Goal: Task Accomplishment & Management: Complete application form

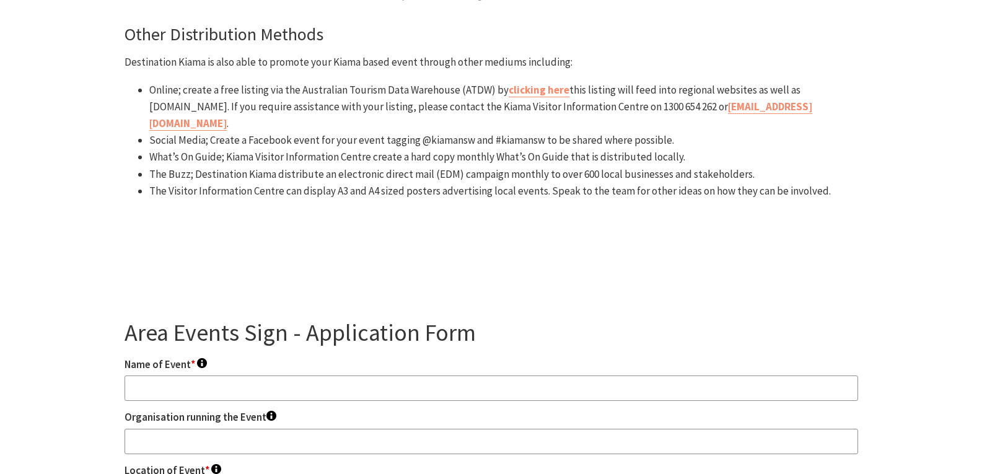
scroll to position [1178, 0]
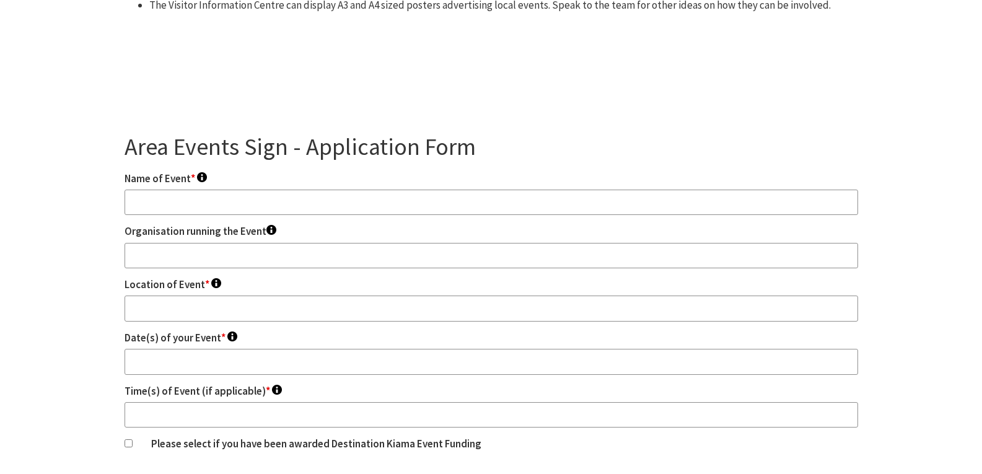
click at [151, 190] on input "Name of Event * To appear on your signs." at bounding box center [492, 203] width 734 height 26
type input "The Pavilion Kiama Twilight Markets"
click at [190, 243] on input "Organisation running the Event To appear on your signs." at bounding box center [492, 256] width 734 height 26
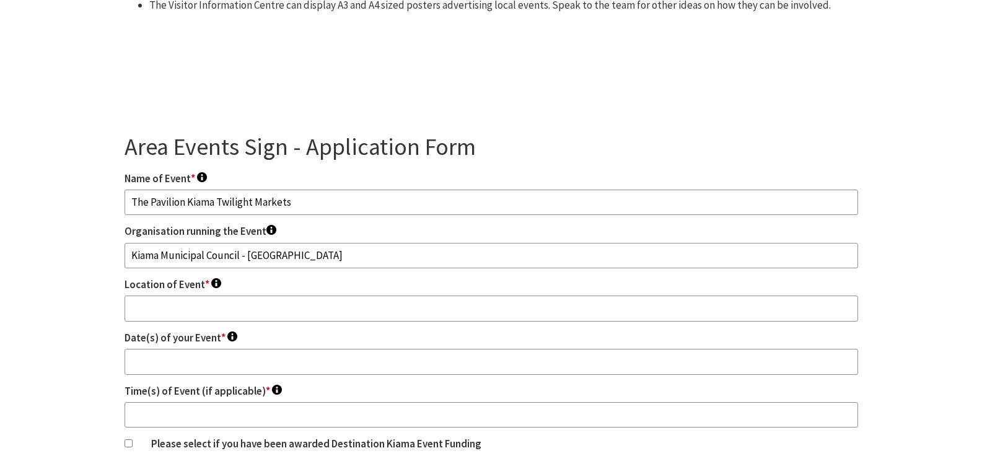
type input "Kiama Municipal Council - [GEOGRAPHIC_DATA]"
click at [195, 296] on input "Location of Event * To appear on your signs." at bounding box center [492, 309] width 734 height 26
type input "[STREET_ADDRESS]"
click at [176, 349] on input "Date(s) of your Event * To appear on your signs." at bounding box center [492, 362] width 734 height 26
type input "[DATE]"
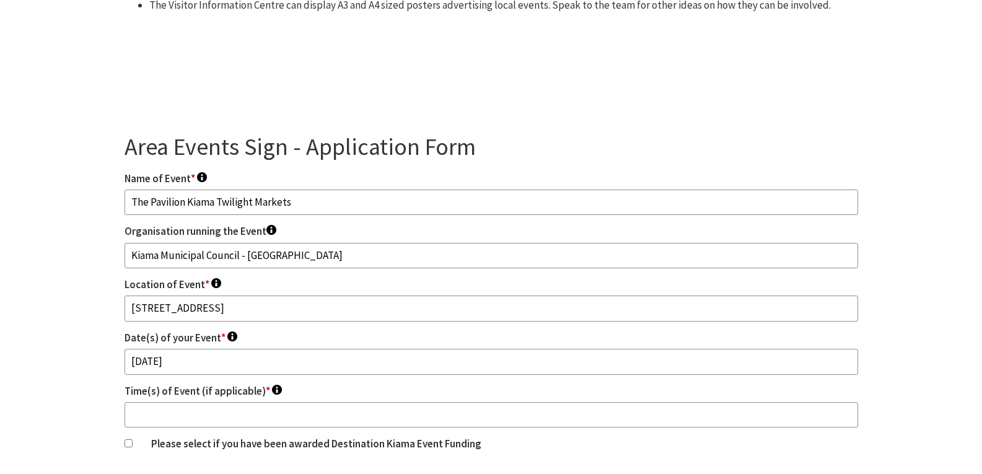
click at [155, 402] on input "Time(s) of Event (if applicable) * To appear on your signs." at bounding box center [492, 415] width 734 height 26
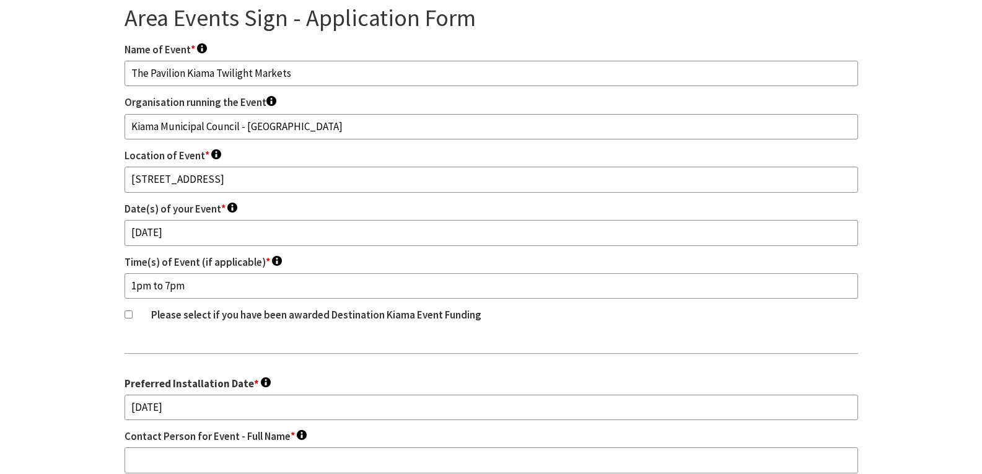
scroll to position [1363, 0]
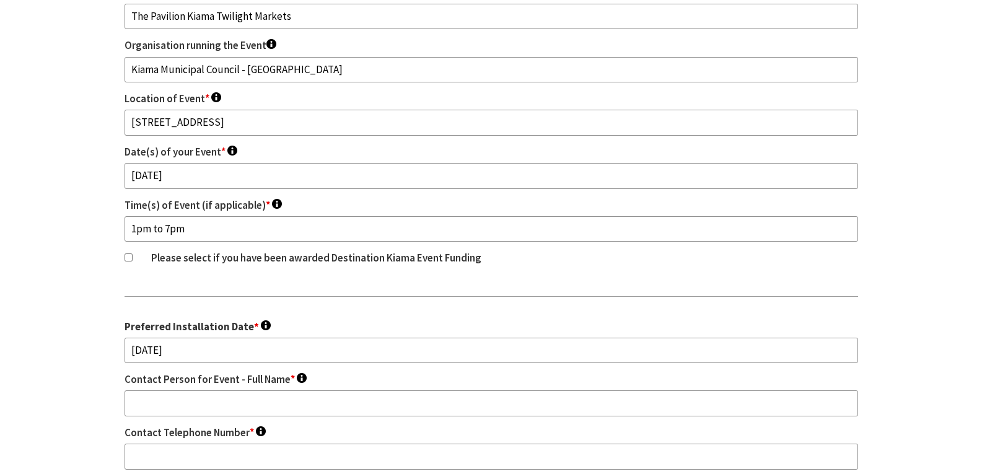
type input "1pm to 7pm"
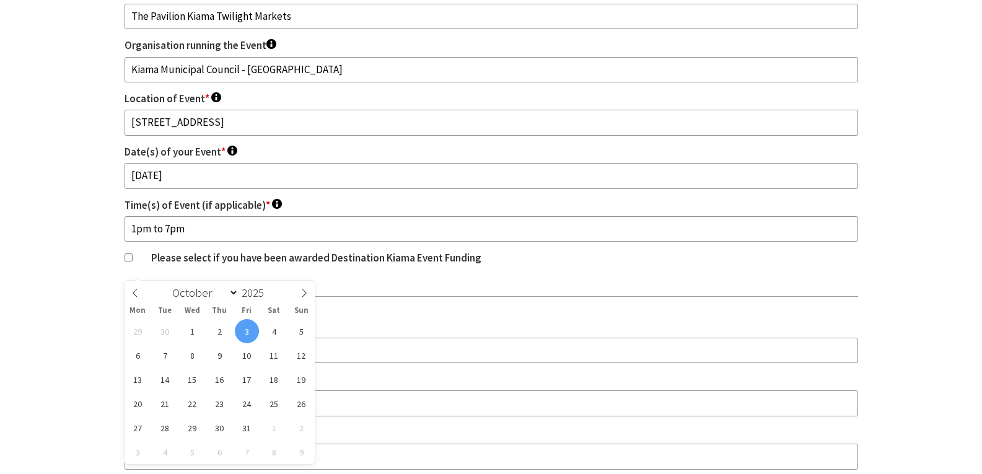
click at [218, 338] on input "[DATE]" at bounding box center [492, 351] width 734 height 26
click at [304, 294] on icon at bounding box center [304, 293] width 9 height 9
click at [133, 291] on icon at bounding box center [135, 293] width 9 height 9
select select "9"
click at [244, 433] on span "31" at bounding box center [247, 428] width 24 height 24
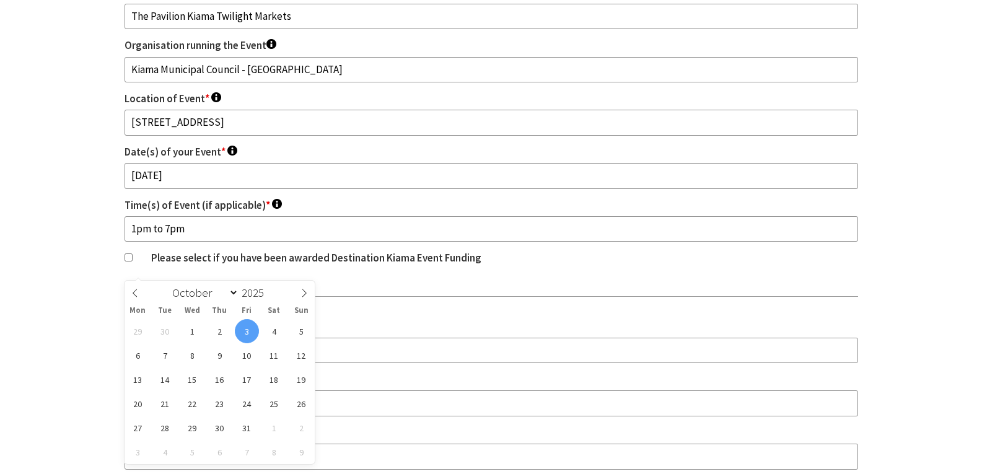
type input "[DATE]"
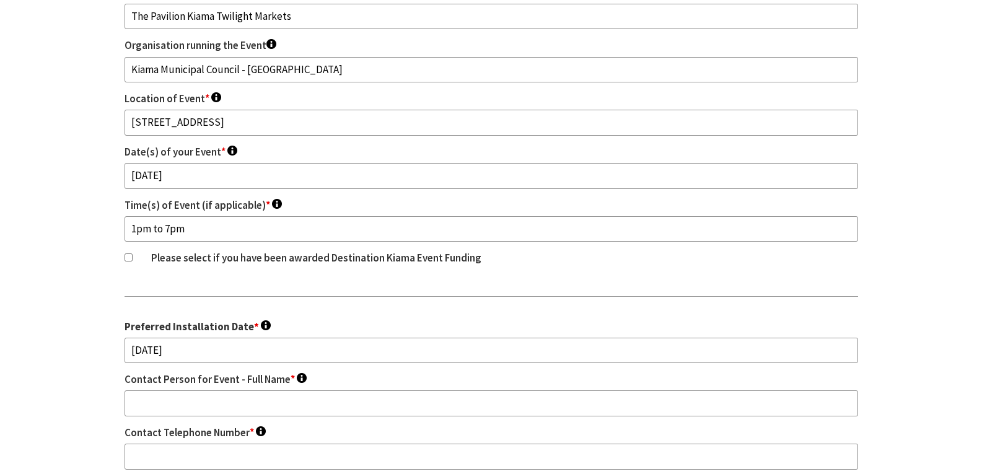
click at [166, 390] on input "Contact Person for Event - Full Name * This will not be publicised." at bounding box center [492, 403] width 734 height 26
click at [195, 390] on input "Contact Person for Event - Full Name * This will not be publicised." at bounding box center [492, 403] width 734 height 26
type input "[PERSON_NAME]"
click at [185, 444] on input "Contact Telephone Number * This will not be publicised." at bounding box center [492, 457] width 734 height 26
type input "42321419"
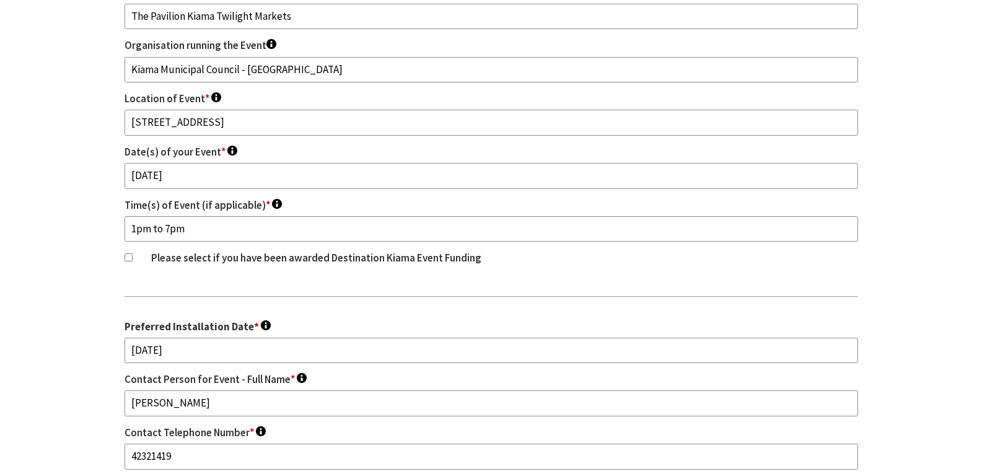
type input "[EMAIL_ADDRESS][DOMAIN_NAME]"
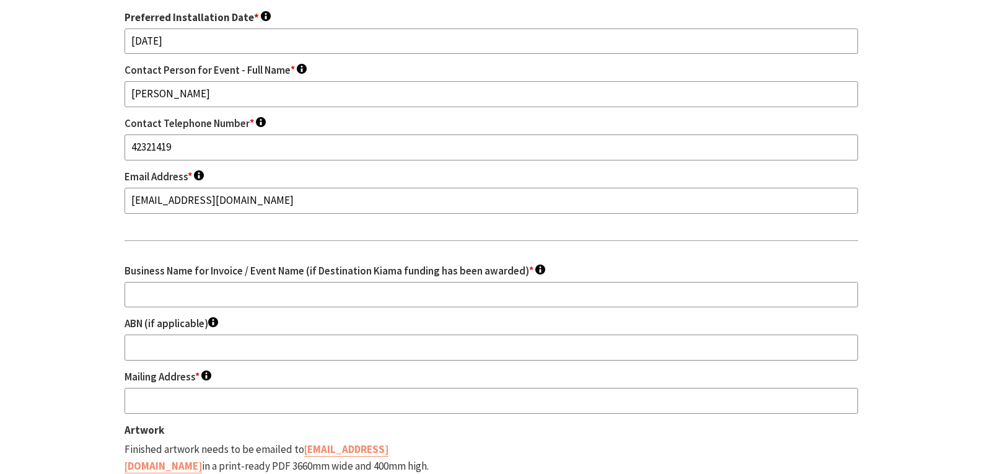
scroll to position [1673, 0]
click at [155, 281] on input "Business Name for Invoice / Event Name (if Destination Kiama funding has been a…" at bounding box center [492, 294] width 734 height 26
type input "Kiama Municipal Council - [GEOGRAPHIC_DATA]"
click at [154, 387] on input "Mailing Address * This will not be publicised." at bounding box center [492, 400] width 734 height 26
type input "[STREET_ADDRESS]"
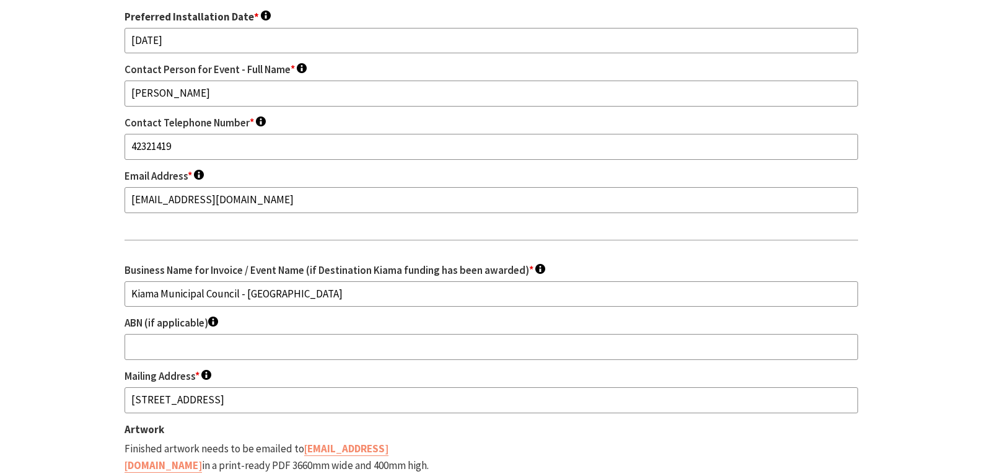
click at [158, 334] on input "ABN (if applicable) This will not be publicised." at bounding box center [492, 347] width 734 height 26
click at [134, 334] on input "ABN (if applicable) This will not be publicised." at bounding box center [492, 347] width 734 height 26
paste input "22 379 679 108"
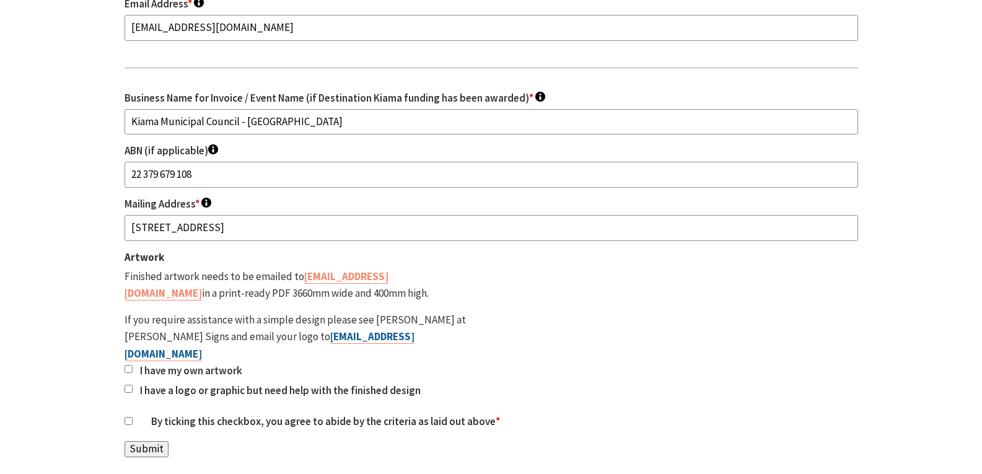
scroll to position [1859, 0]
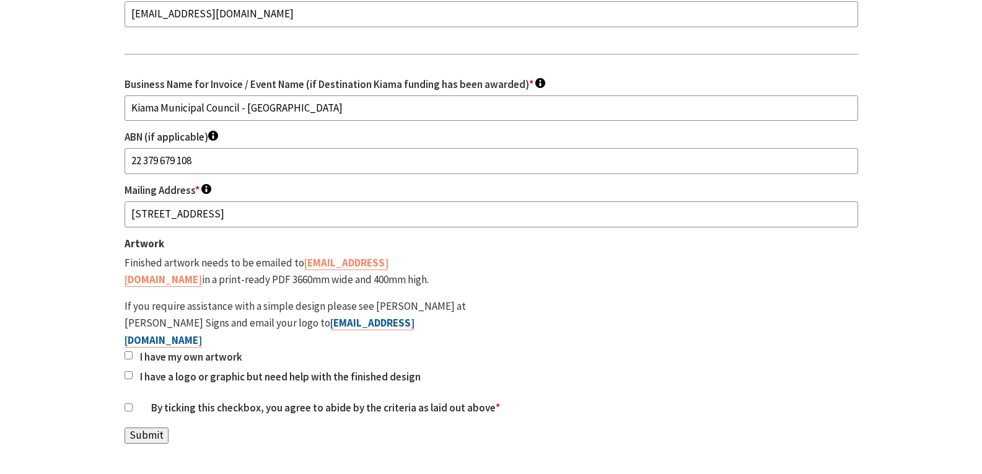
type input "22 379 679 108"
click at [131, 351] on input "I have my own artwork" at bounding box center [129, 355] width 8 height 8
checkbox input "true"
click at [130, 403] on input "By ticking this checkbox, you agree to abide by the criteria as laid out above *" at bounding box center [129, 407] width 8 height 8
checkbox input "true"
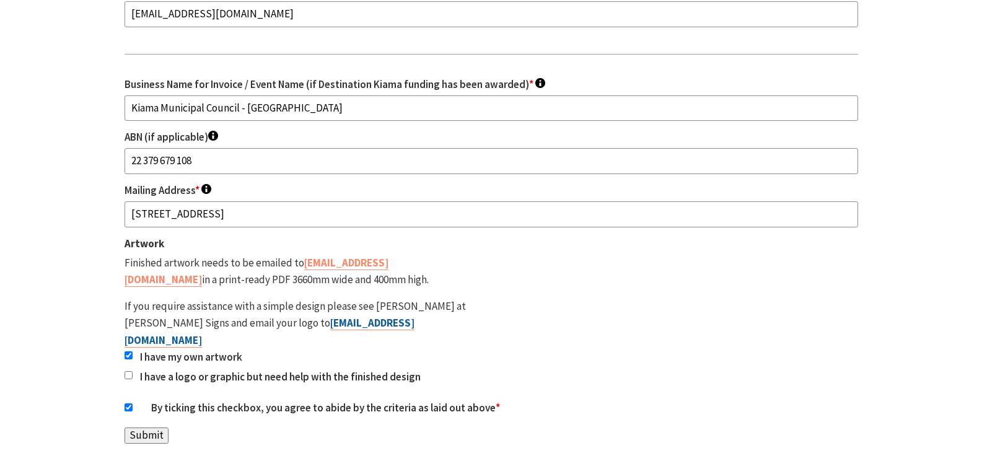
click at [131, 371] on input "I have a logo or graphic but need help with the finished design" at bounding box center [129, 375] width 8 height 8
checkbox input "true"
click at [132, 351] on input "I have my own artwork" at bounding box center [129, 355] width 8 height 8
checkbox input "false"
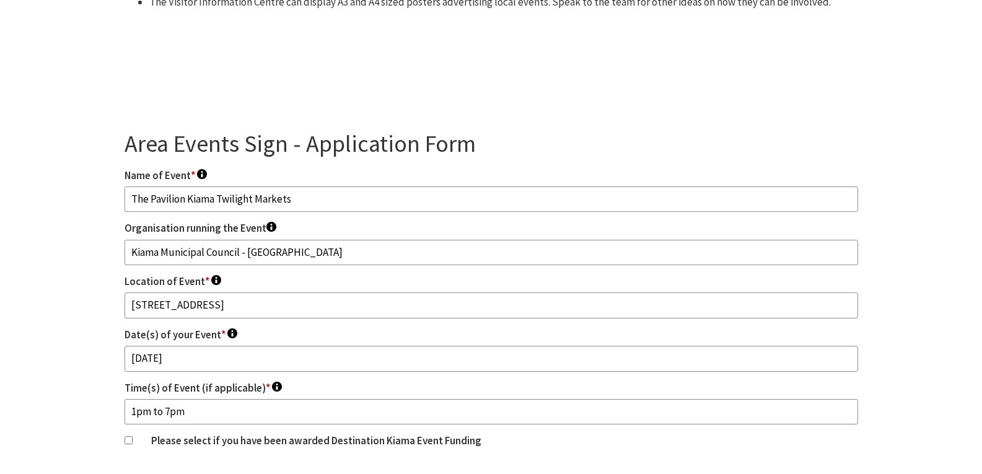
scroll to position [1054, 0]
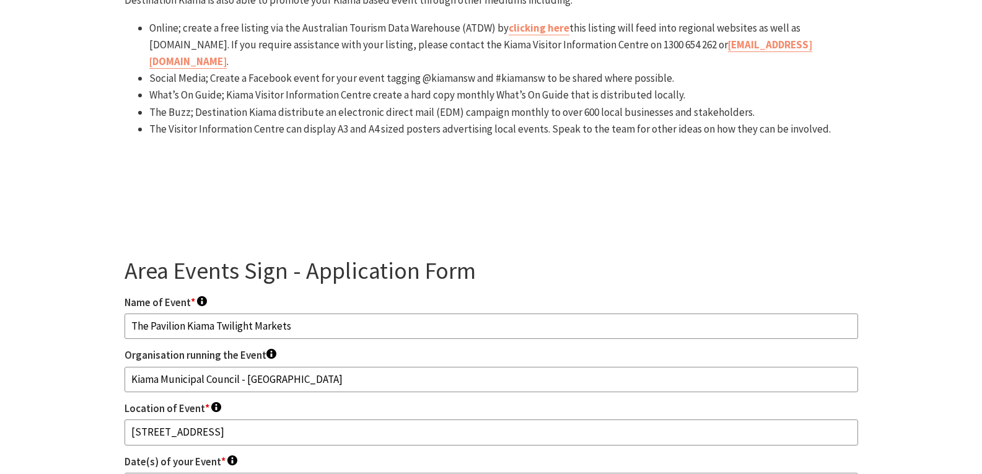
click at [220, 314] on input "The Pavilion Kiama Twilight Markets" at bounding box center [492, 327] width 734 height 26
click at [340, 314] on input "The Pavilion Kiama Twilight Markets" at bounding box center [492, 327] width 734 height 26
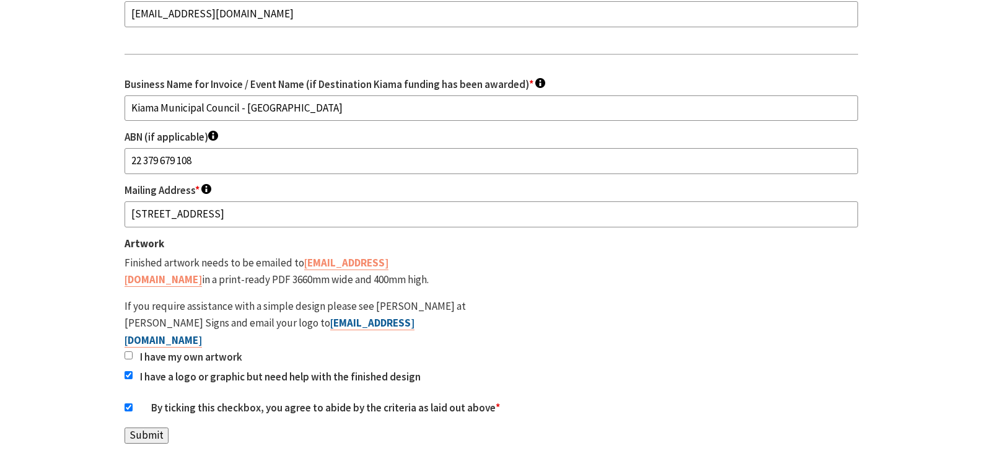
scroll to position [1921, 0]
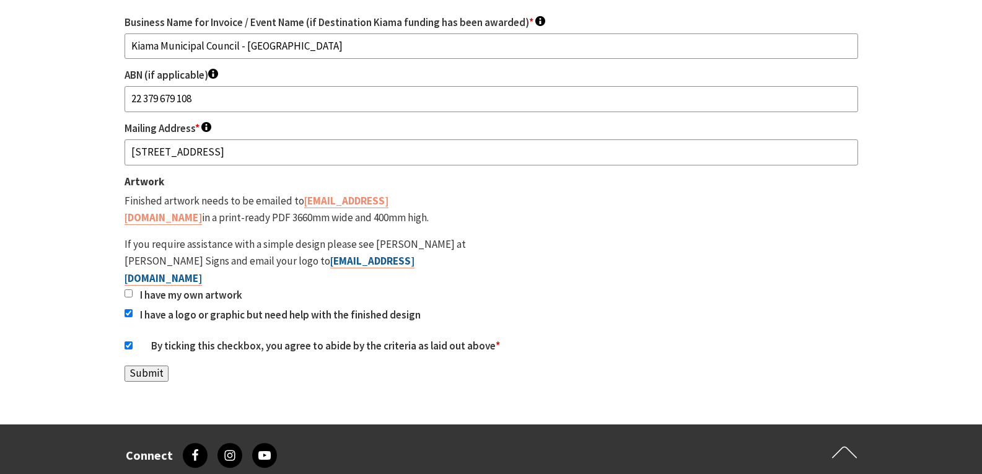
type input "Twilight Markets - The Pavilion Kiama"
click at [156, 366] on input "Submit" at bounding box center [147, 374] width 44 height 16
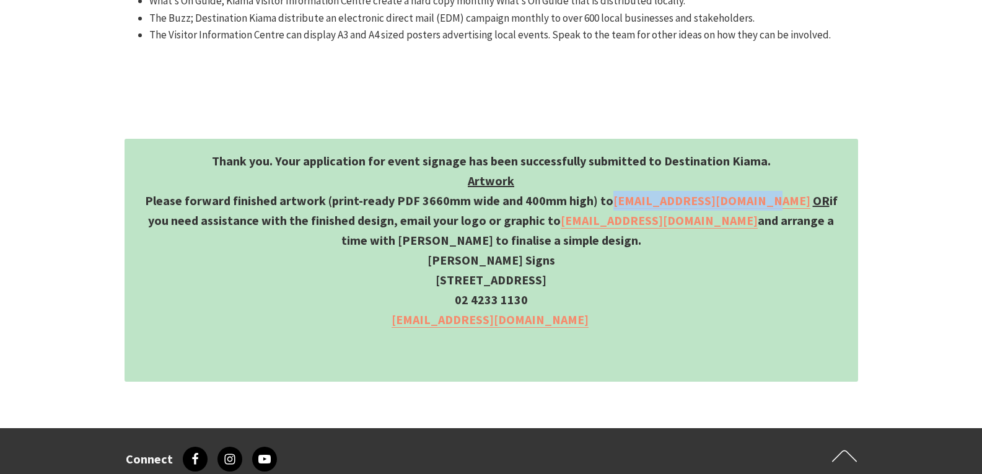
drag, startPoint x: 758, startPoint y: 115, endPoint x: 606, endPoint y: 113, distance: 152.5
click at [606, 191] on p "Please forward finished artwork (print-ready PDF 3660mm wide and 400mm high) to…" at bounding box center [491, 220] width 709 height 59
copy link "[EMAIL_ADDRESS][DOMAIN_NAME]"
